Goal: Task Accomplishment & Management: Manage account settings

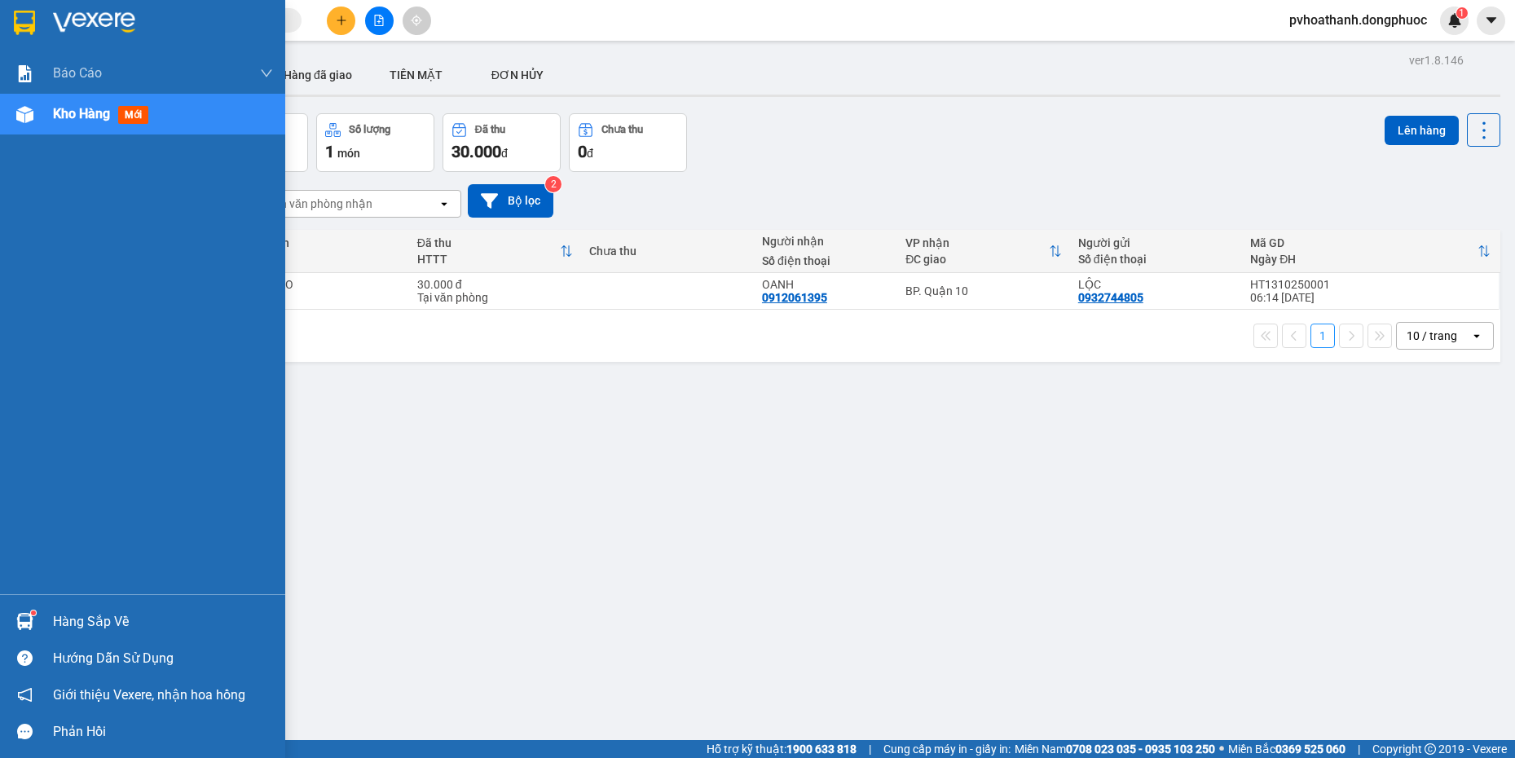
click at [26, 25] on img at bounding box center [24, 23] width 21 height 24
click at [64, 622] on div "Hàng sắp về" at bounding box center [163, 622] width 220 height 24
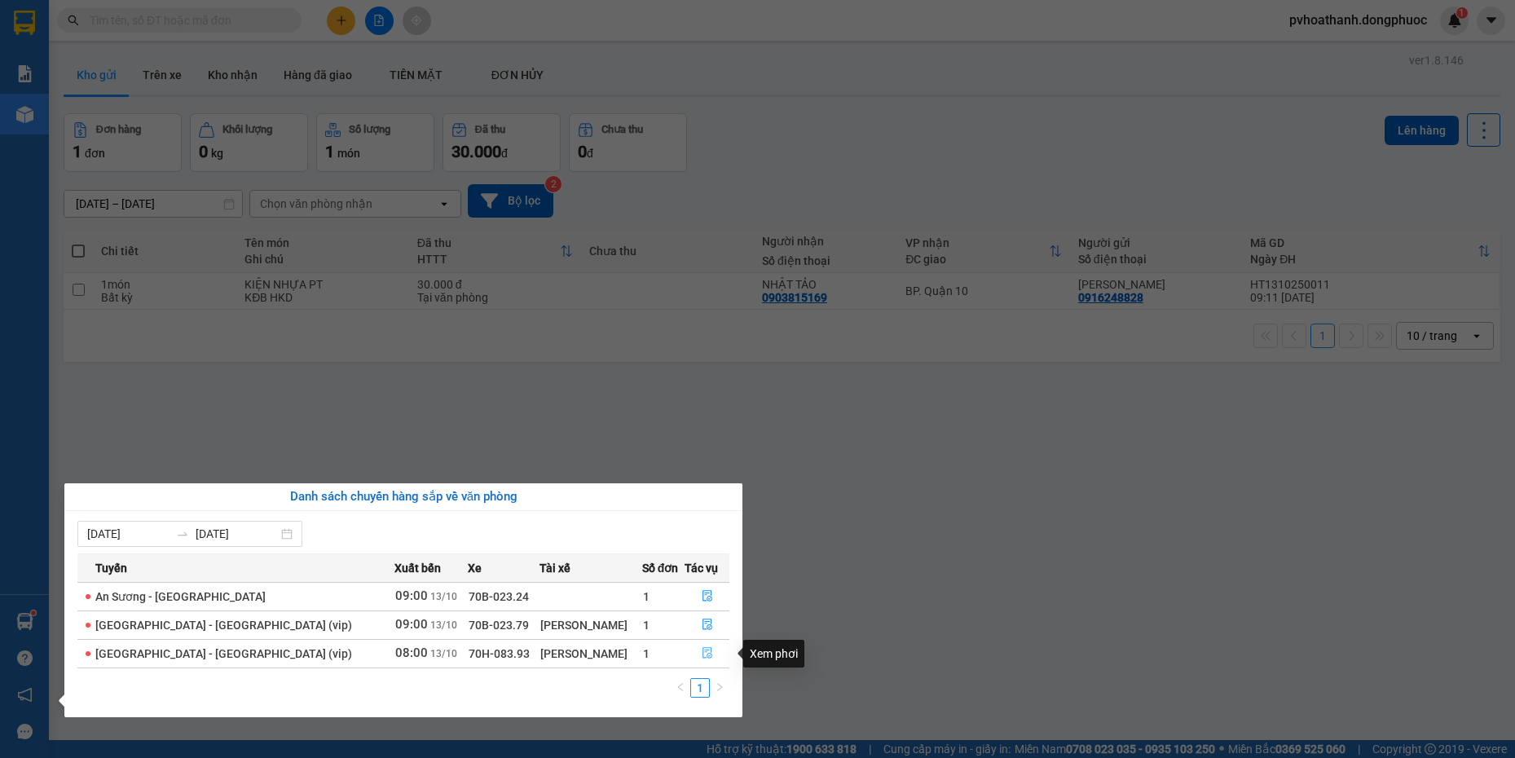
click at [703, 653] on icon "file-done" at bounding box center [708, 653] width 10 height 11
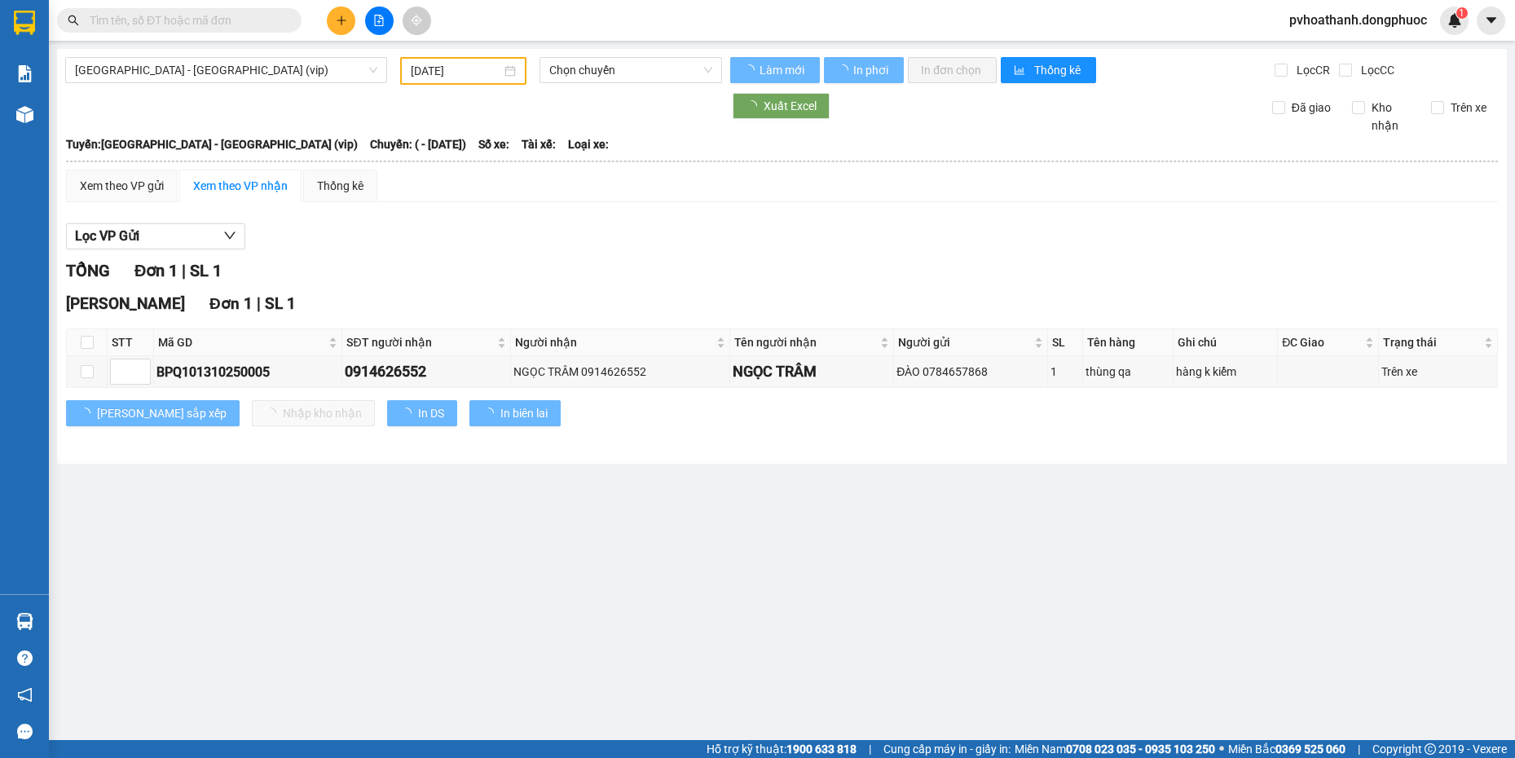
type input "[DATE]"
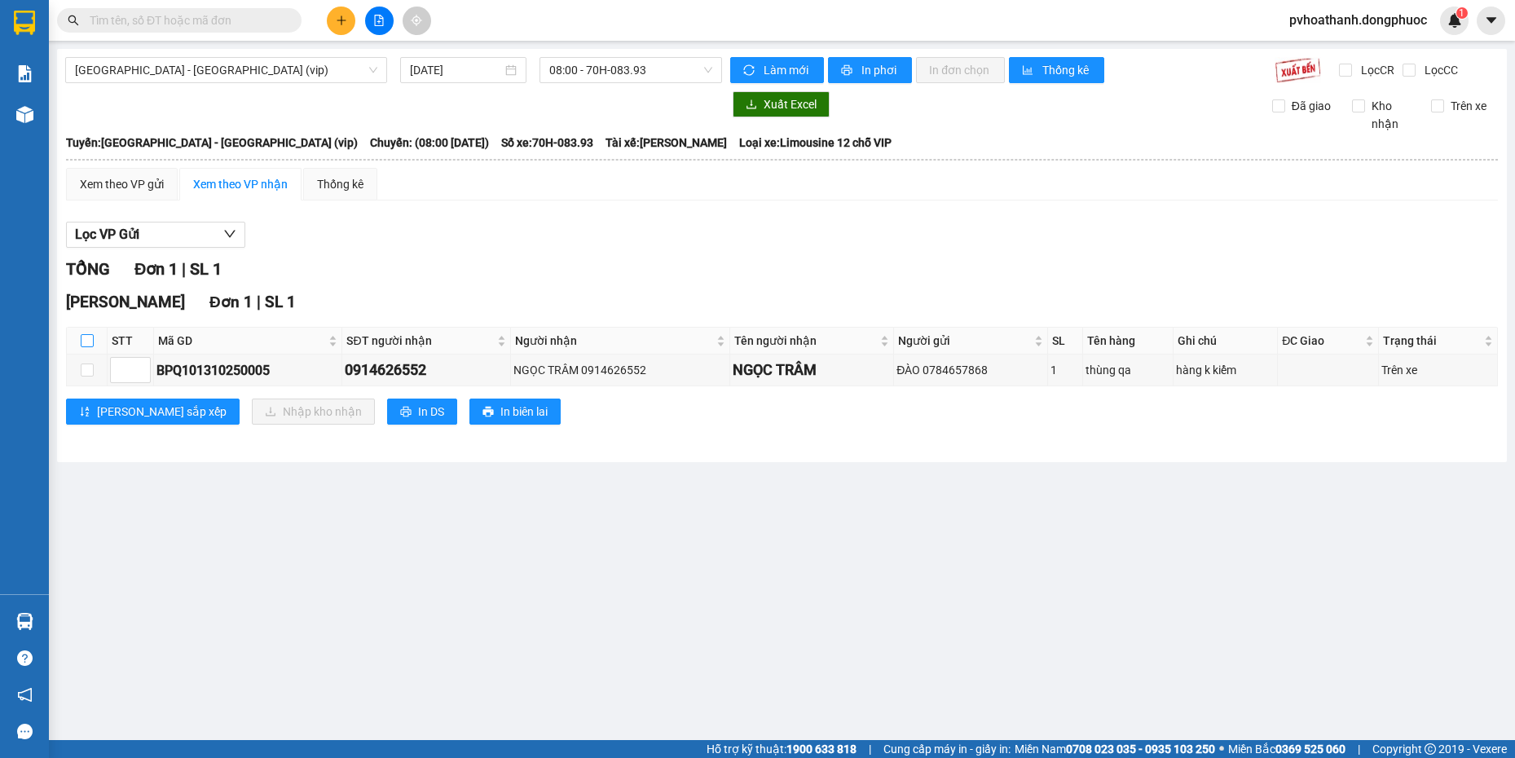
drag, startPoint x: 90, startPoint y: 340, endPoint x: 107, endPoint y: 343, distance: 17.4
click at [95, 340] on th at bounding box center [87, 341] width 41 height 27
drag, startPoint x: 72, startPoint y: 337, endPoint x: 80, endPoint y: 339, distance: 8.3
click at [74, 337] on th at bounding box center [87, 341] width 41 height 27
drag, startPoint x: 82, startPoint y: 340, endPoint x: 90, endPoint y: 342, distance: 9.1
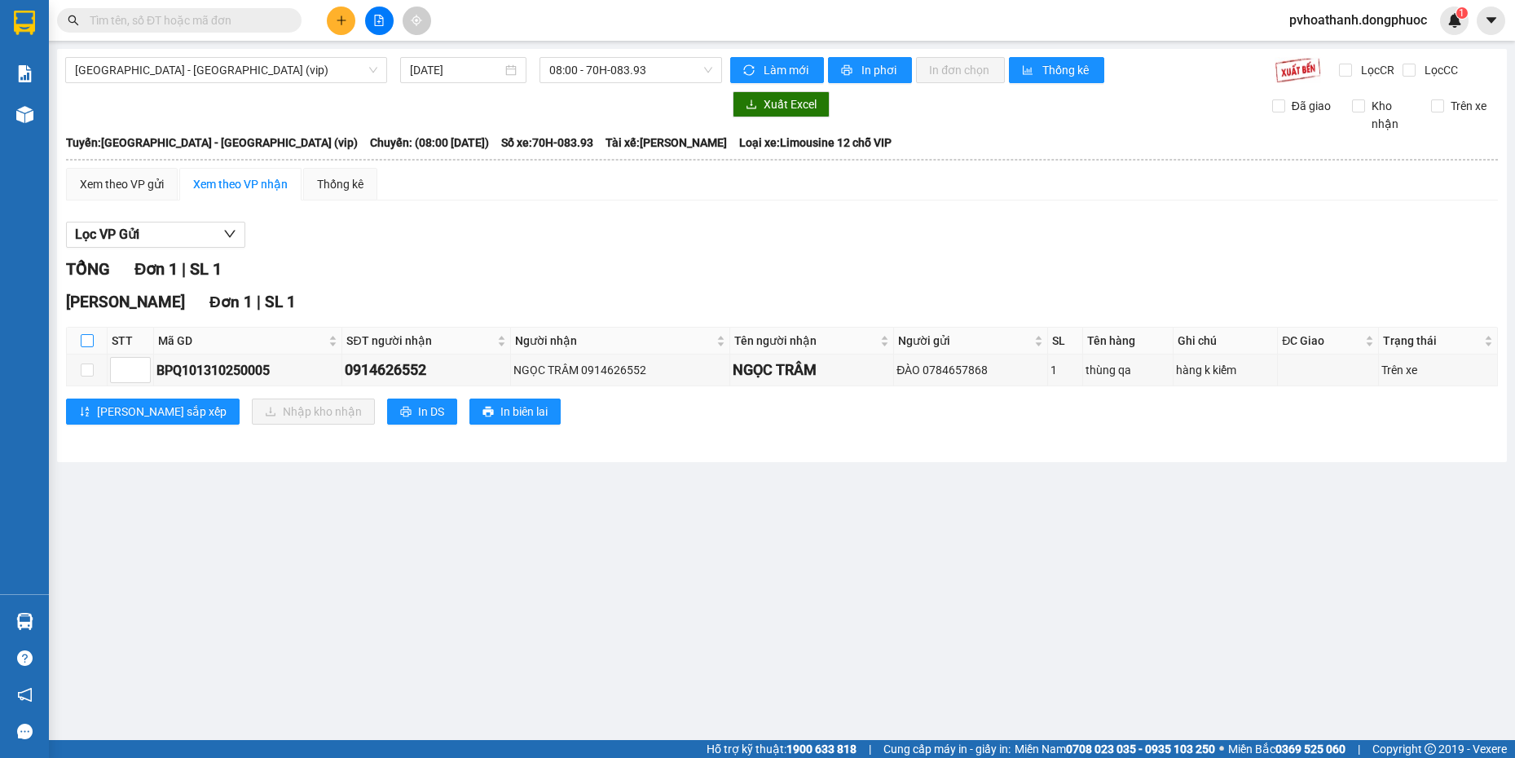
click at [82, 340] on input "checkbox" at bounding box center [87, 340] width 13 height 13
checkbox input "true"
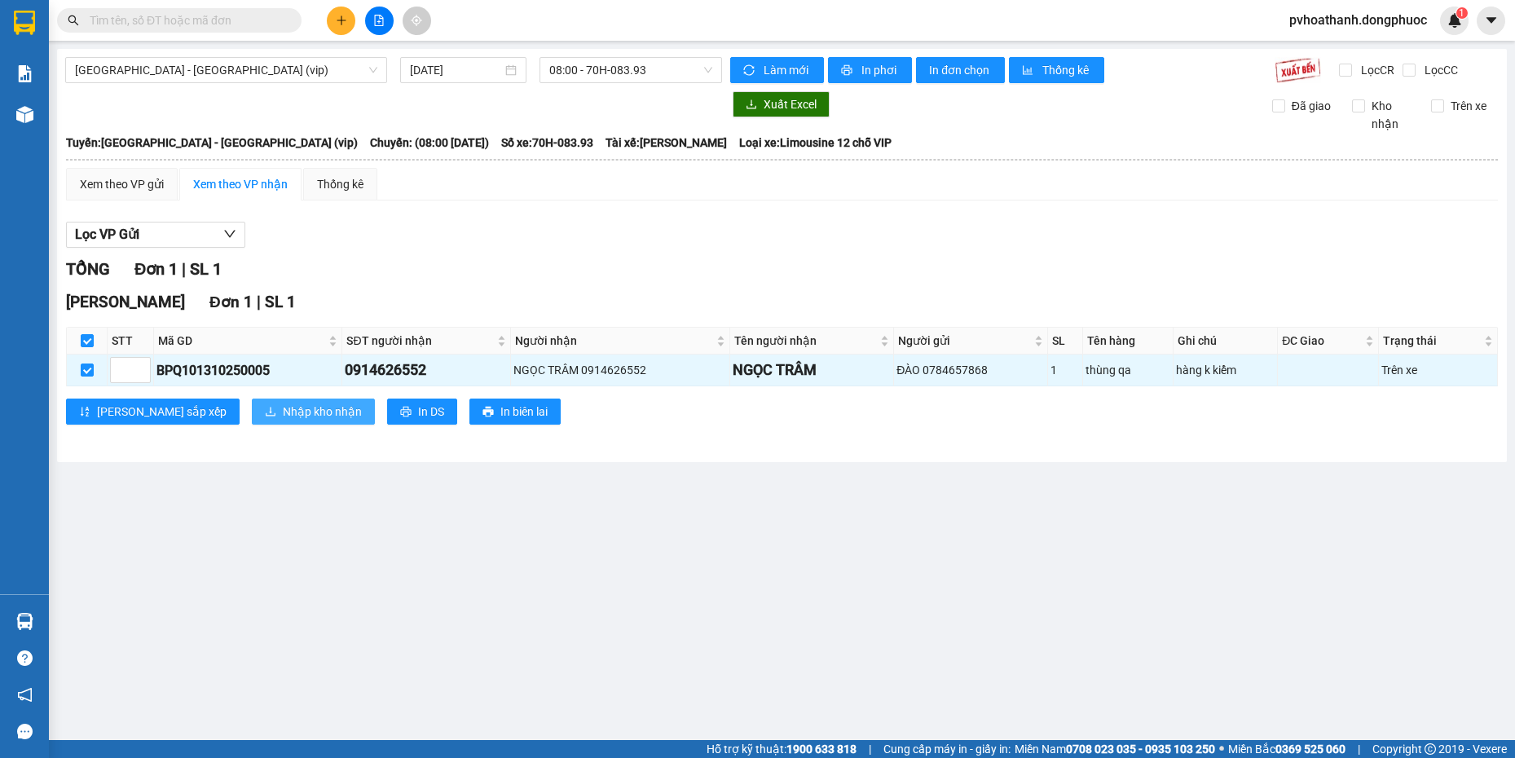
click at [283, 412] on span "Nhập kho nhận" at bounding box center [322, 412] width 79 height 18
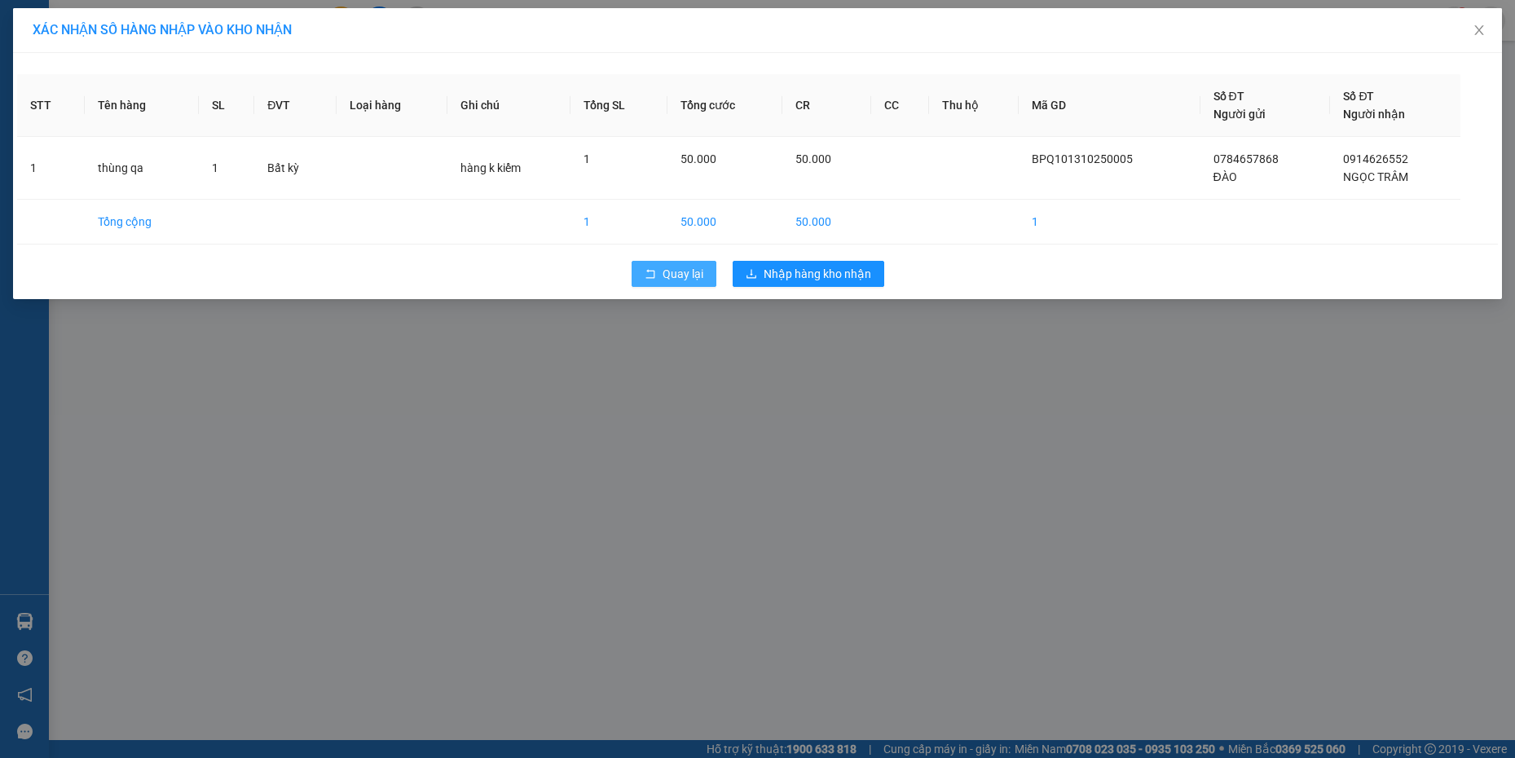
click at [684, 261] on button "Quay lại" at bounding box center [674, 274] width 85 height 26
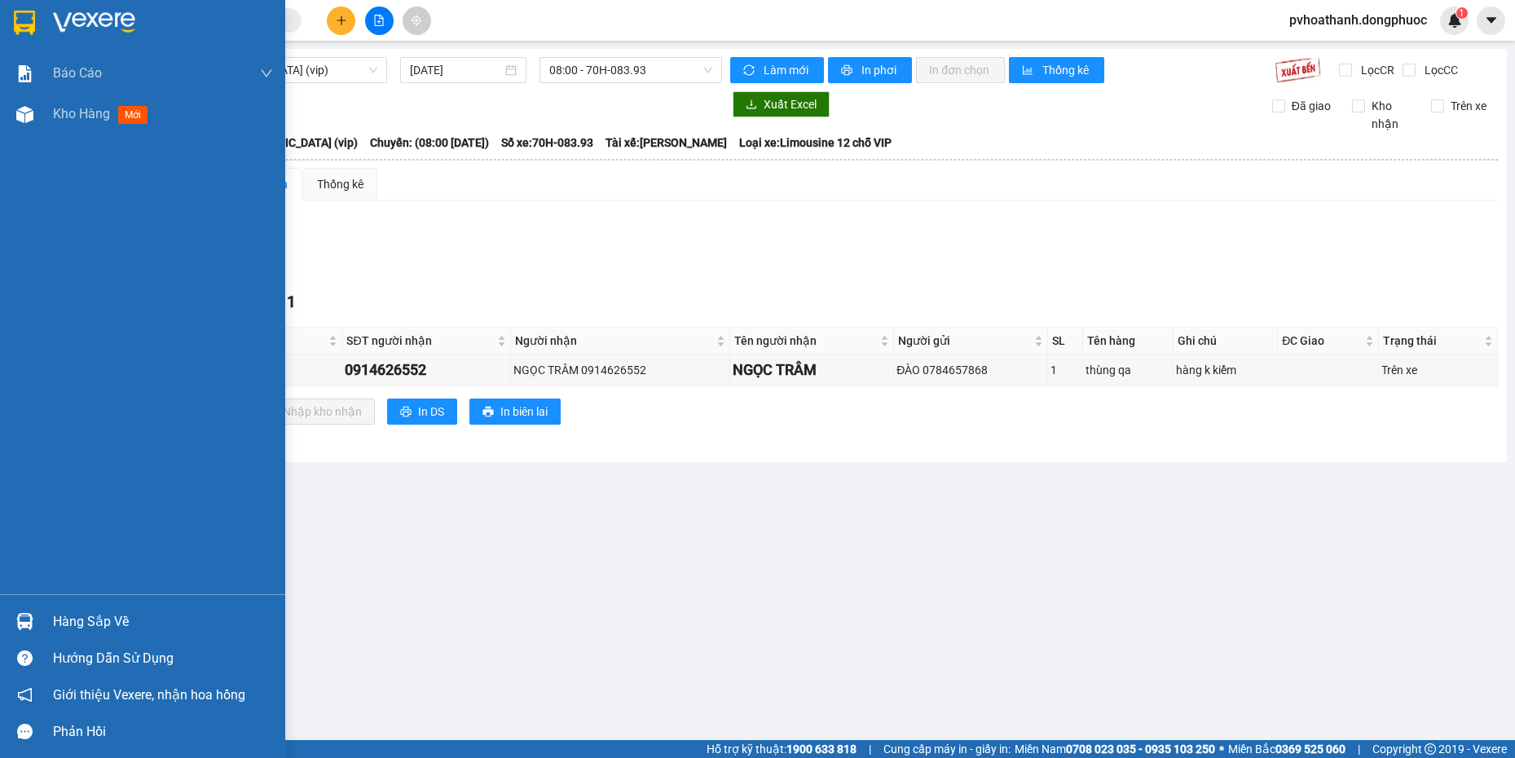
click at [77, 631] on div "Hàng sắp về" at bounding box center [163, 622] width 220 height 24
